Goal: Transaction & Acquisition: Subscribe to service/newsletter

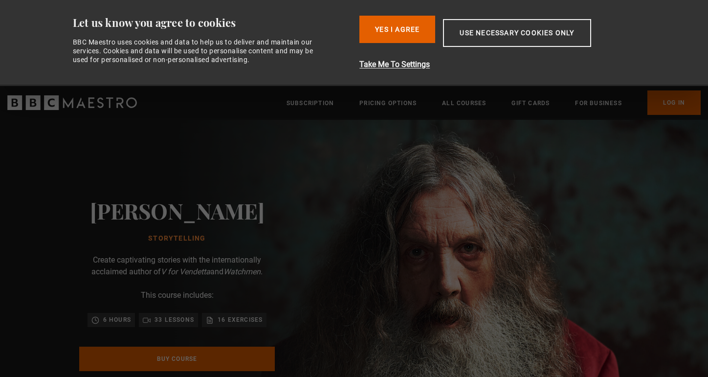
scroll to position [0, 128]
click at [420, 33] on button "Yes I Agree" at bounding box center [398, 29] width 76 height 27
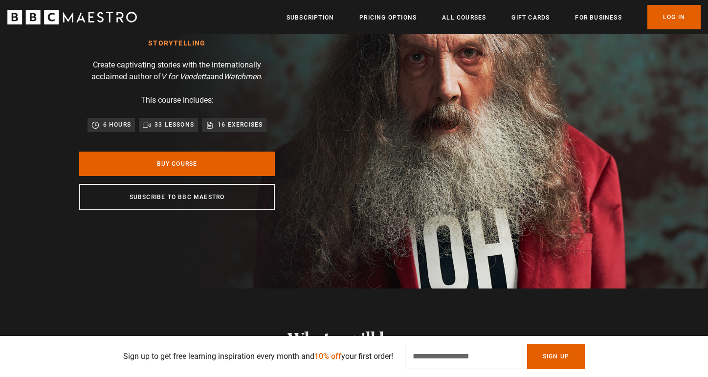
scroll to position [109, 0]
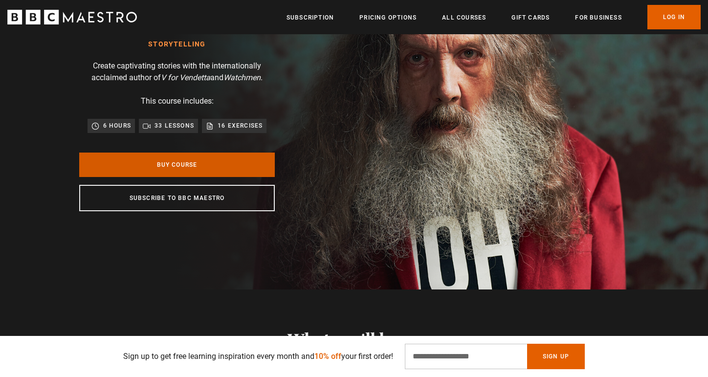
click at [183, 165] on link "Buy Course" at bounding box center [177, 165] width 196 height 24
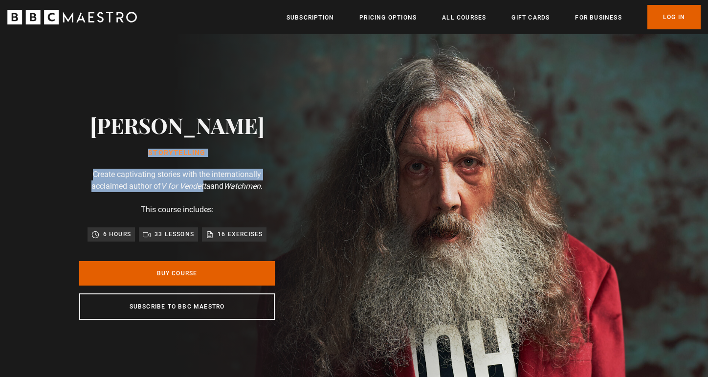
scroll to position [0, 256]
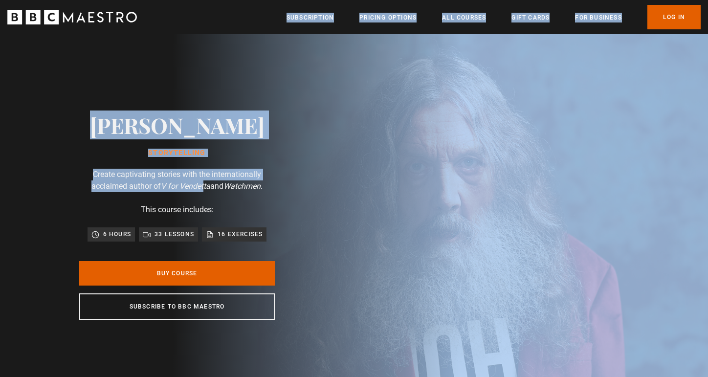
drag, startPoint x: 203, startPoint y: 192, endPoint x: 240, endPoint y: -61, distance: 255.5
click at [467, 16] on link "All Courses" at bounding box center [464, 18] width 44 height 10
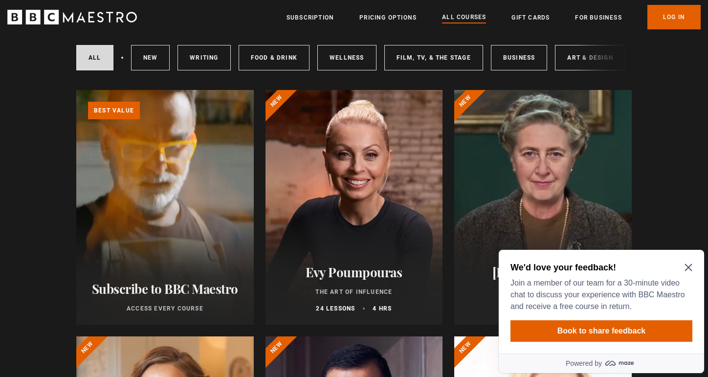
scroll to position [68, 0]
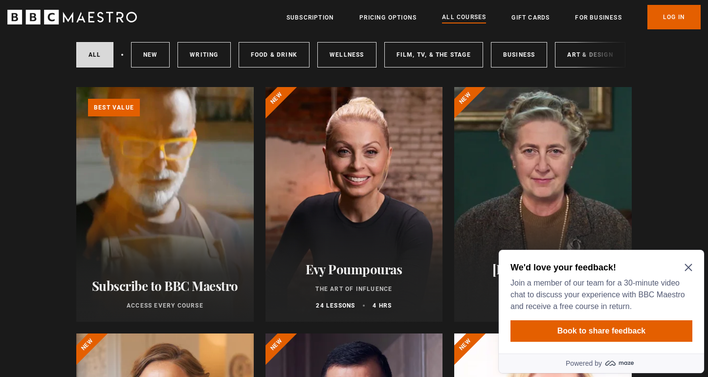
click at [76, 87] on link "Learn more about BBC Maestro" at bounding box center [76, 87] width 0 height 0
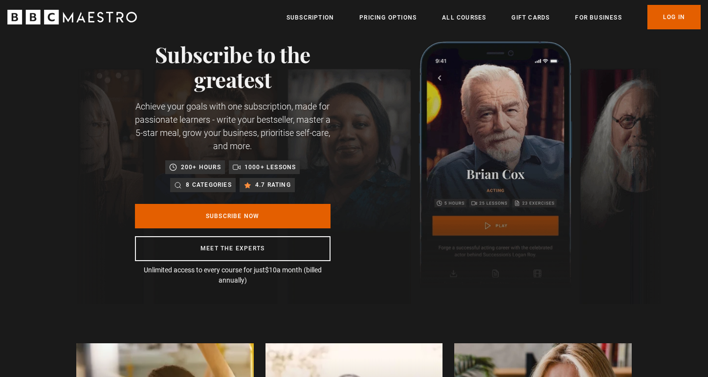
scroll to position [30, 0]
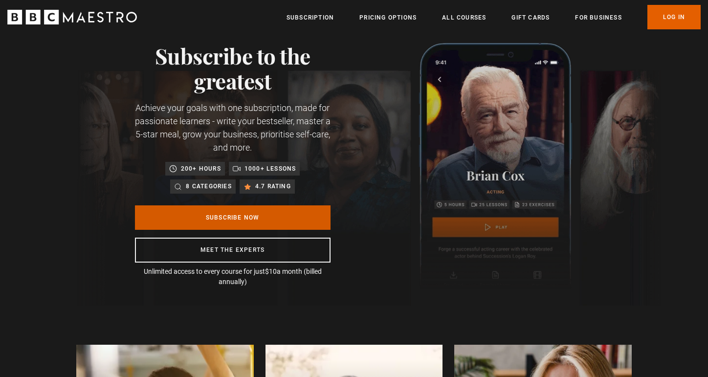
click at [292, 222] on link "Subscribe Now" at bounding box center [233, 217] width 196 height 24
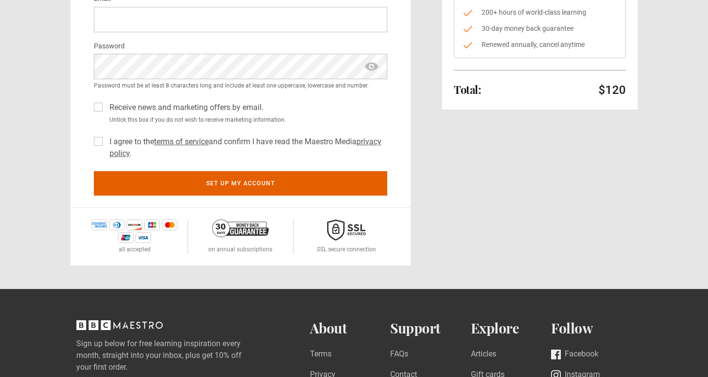
scroll to position [186, 0]
